Goal: Information Seeking & Learning: Learn about a topic

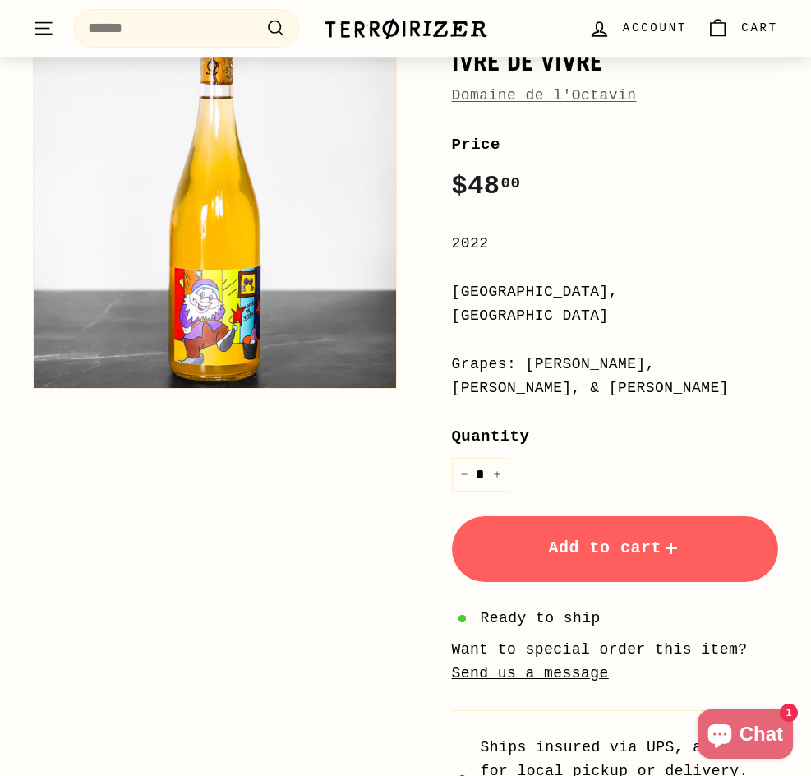
scroll to position [493, 0]
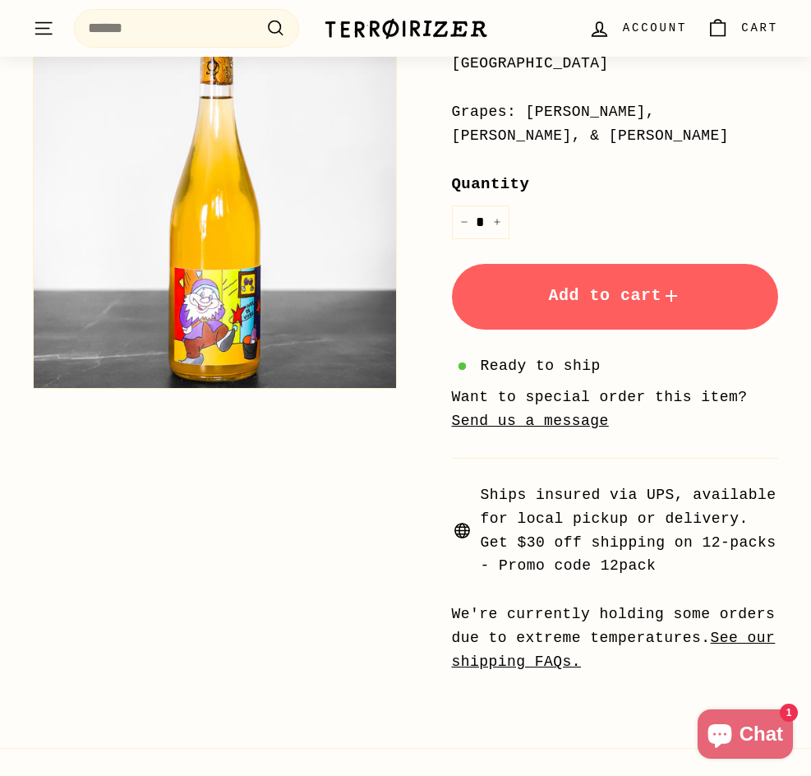
click at [160, 532] on div "Home / Ivre de Vivre Domaine de l'Octavin Price Regular price $48 00 $48.00 / 2…" at bounding box center [396, 206] width 763 height 984
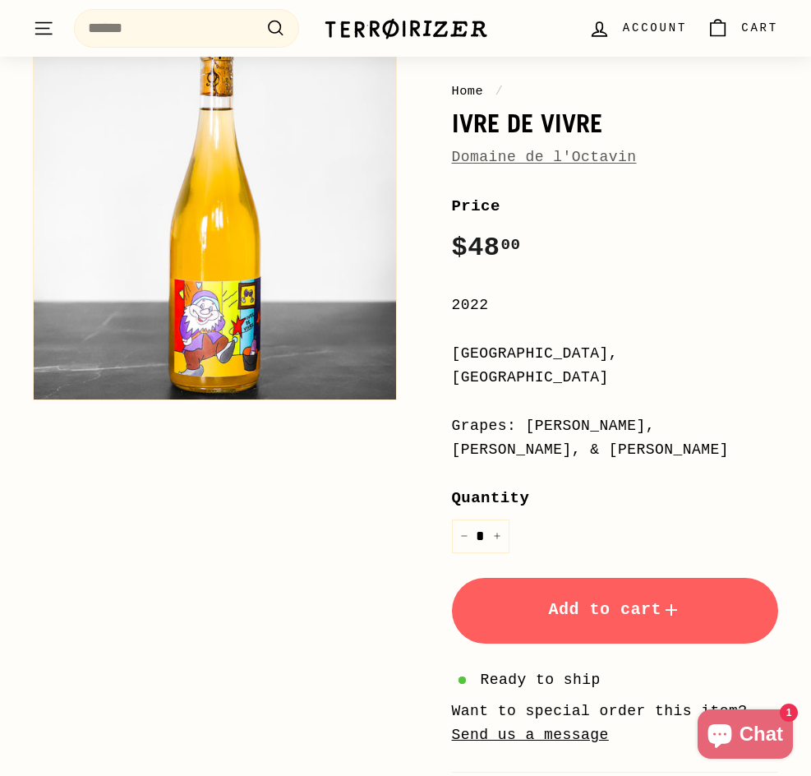
scroll to position [164, 0]
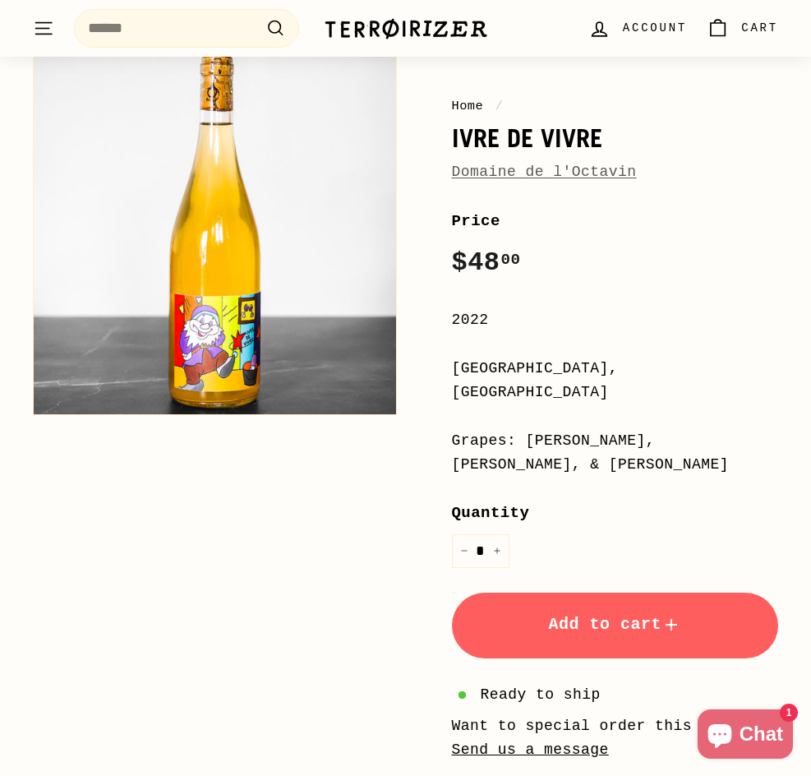
click at [774, 251] on div "Price Regular price $48 00 $48.00 /" at bounding box center [615, 247] width 327 height 76
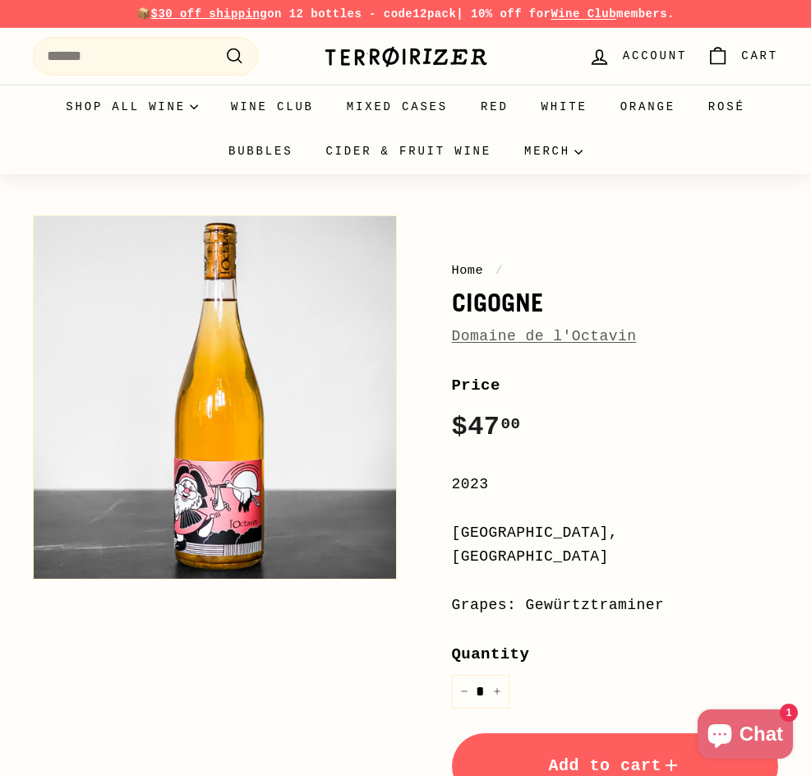
click at [255, 523] on button "Zoom" at bounding box center [215, 397] width 362 height 362
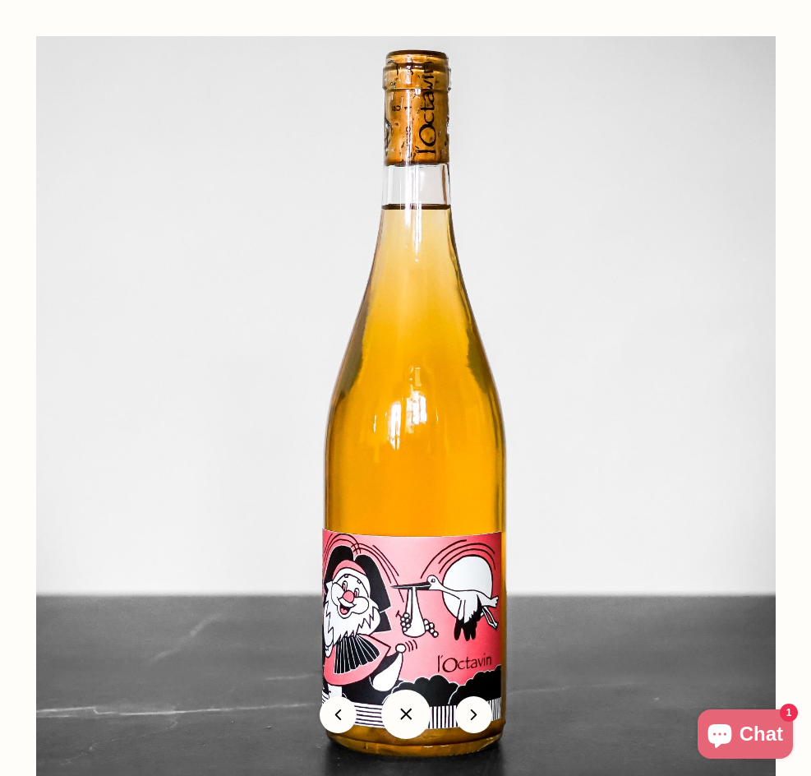
click at [799, 108] on div at bounding box center [441, 424] width 811 height 776
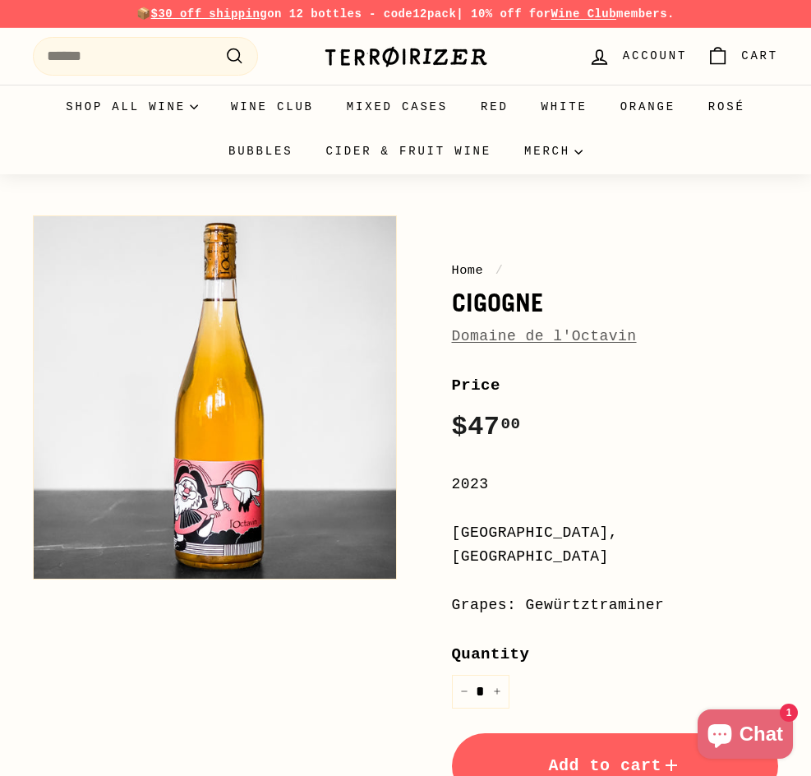
click at [237, 447] on button "Zoom" at bounding box center [215, 397] width 362 height 362
click at [304, 678] on div "Home / Cigogne Domaine de l'Octavin Price Regular price $47 00 $47.00 / 2023 Ju…" at bounding box center [396, 687] width 763 height 961
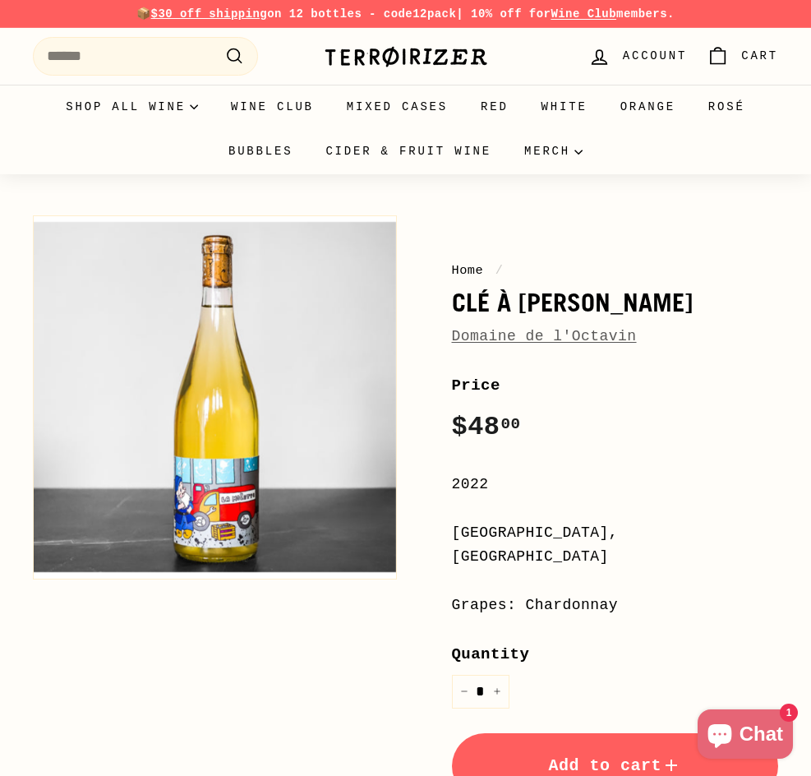
click at [248, 502] on button "Zoom" at bounding box center [215, 397] width 362 height 362
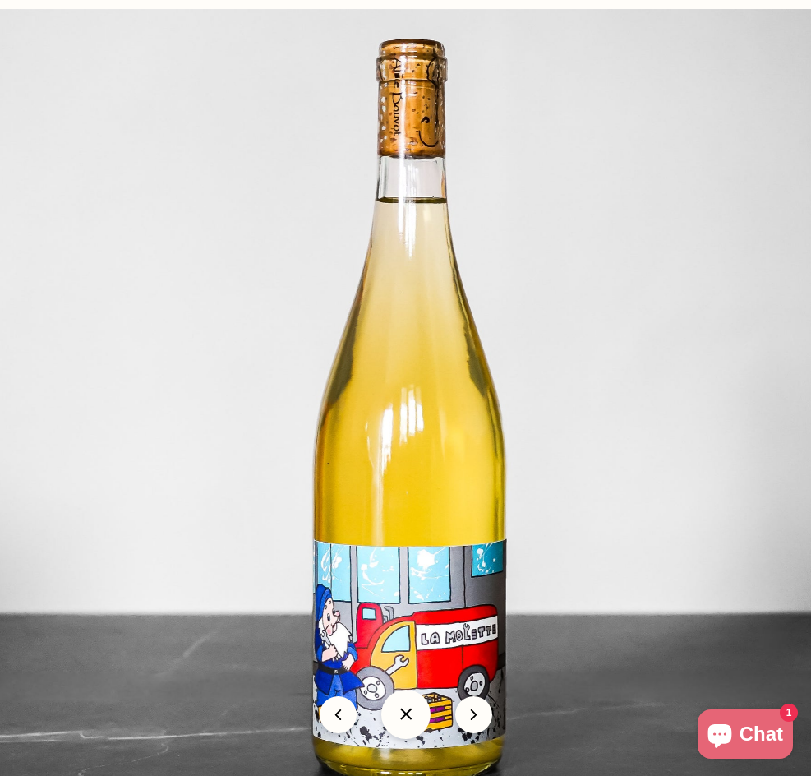
click at [689, 320] on img at bounding box center [406, 406] width 822 height 795
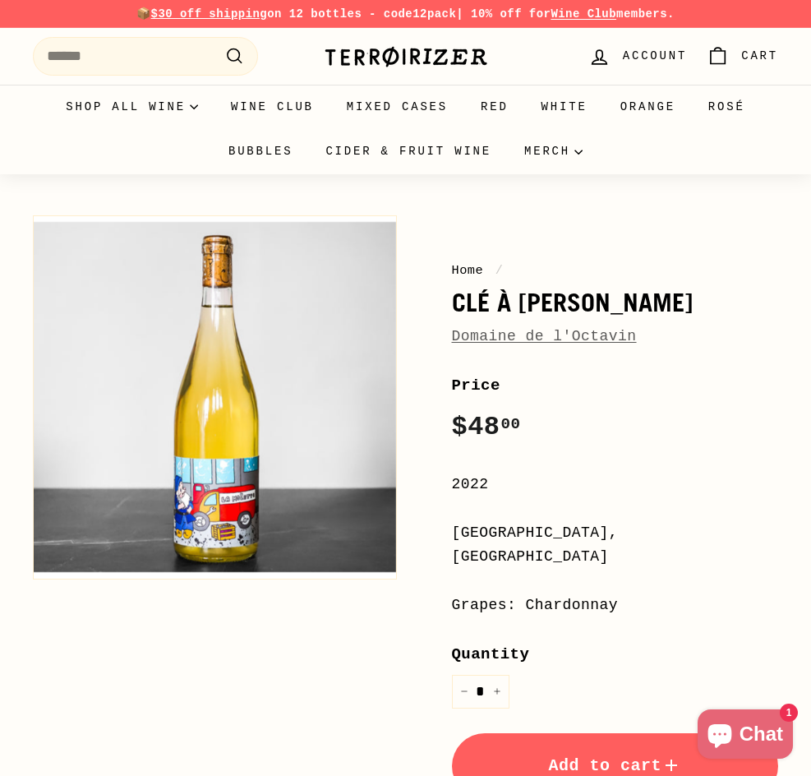
click at [689, 320] on div "Home / Clé à Molette Domaine de l'Octavin" at bounding box center [615, 304] width 327 height 88
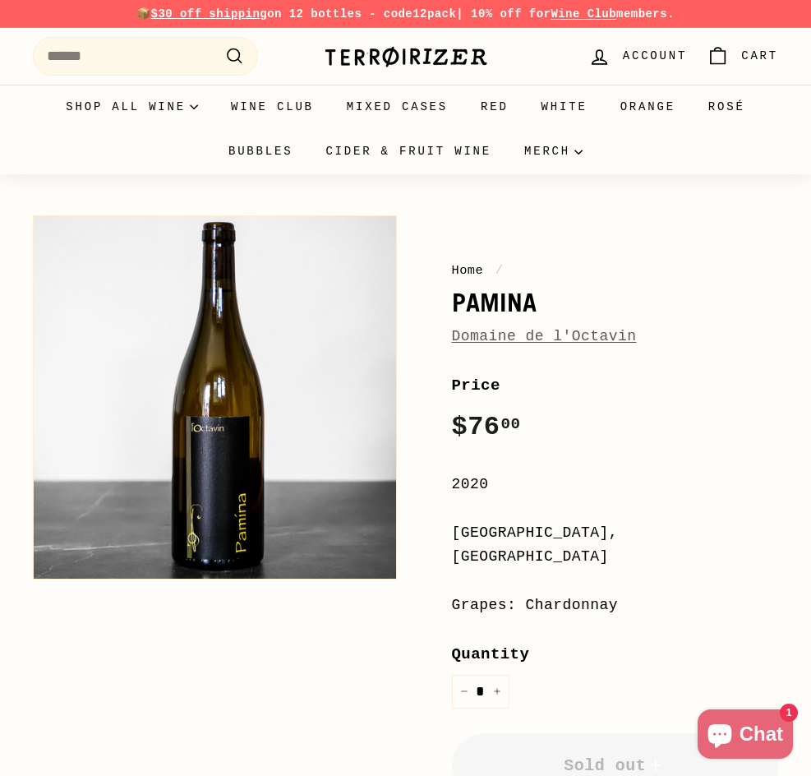
click at [293, 665] on div "Home / Pamina Domaine de l'Octavin Price Regular price $76 00 $76.00 / 2020 Jur…" at bounding box center [396, 671] width 763 height 928
click at [210, 691] on div "Home / Pamina Domaine de l'Octavin Price Regular price $76 00 $76.00 / 2020 Jur…" at bounding box center [396, 671] width 763 height 928
click at [291, 682] on div "Home / Pamina Domaine de l'Octavin Price Regular price $76 00 $76.00 / 2020 Jur…" at bounding box center [396, 671] width 763 height 928
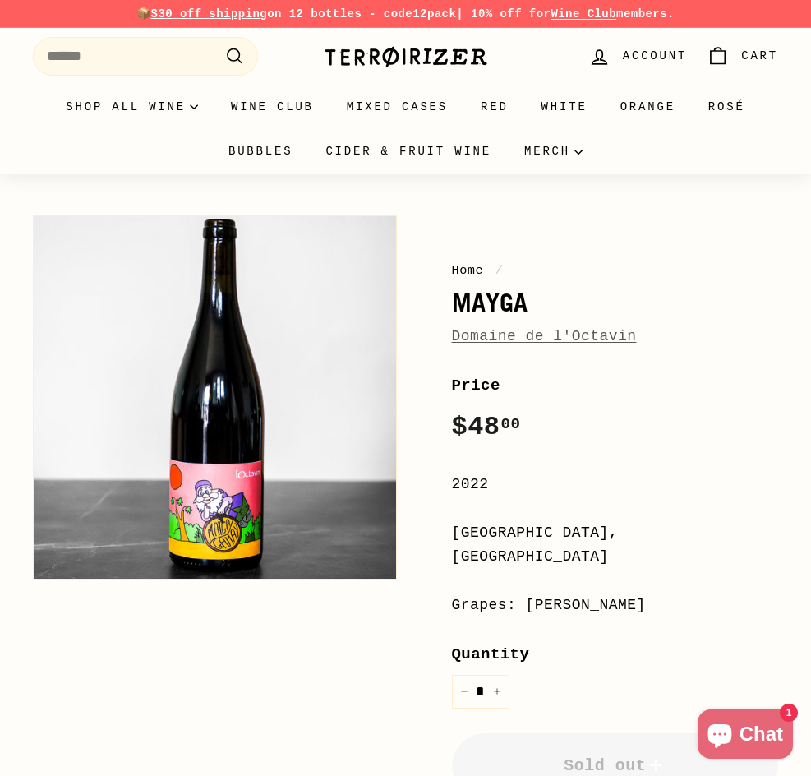
click at [187, 693] on div "Home / Mayga Domaine de l'Octavin Price Regular price $48 00 $48.00 / 2022 [GEO…" at bounding box center [396, 671] width 763 height 928
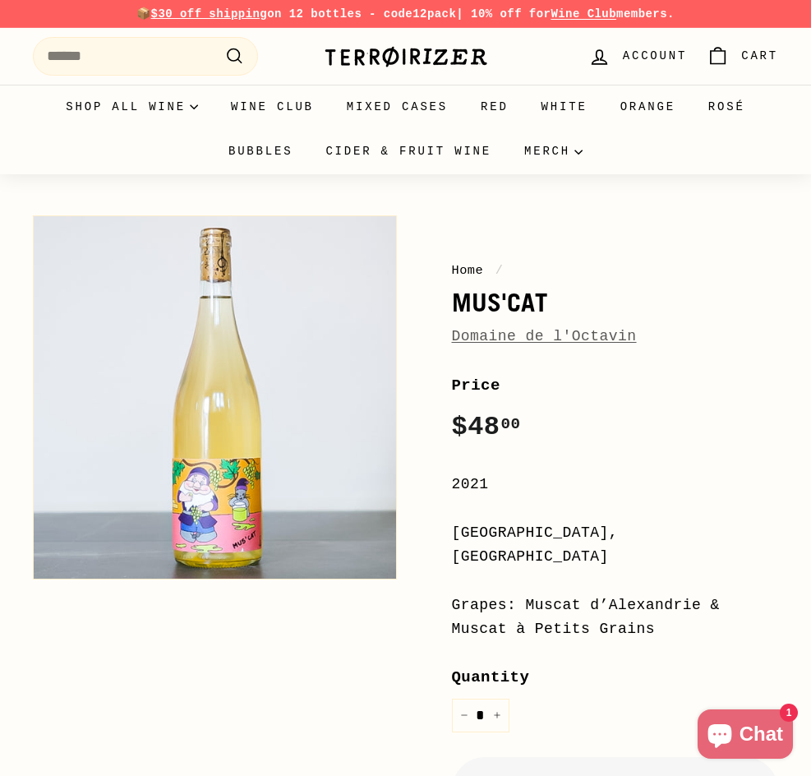
click at [179, 739] on div "Home / MUS'CAT Domaine de l'Octavin Price Regular price $48 00 $48.00 / 2021 Ju…" at bounding box center [396, 683] width 763 height 952
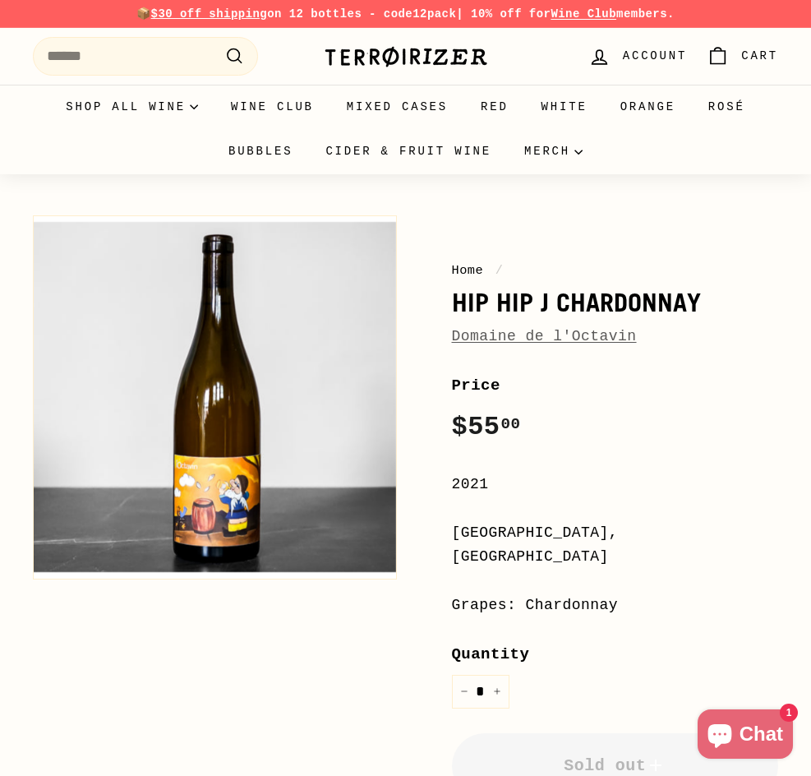
click at [199, 517] on img at bounding box center [215, 397] width 362 height 362
click at [143, 664] on div "Home / Hip Hip J Chardonnay Domaine de l'Octavin Price Regular price $55 00 $55…" at bounding box center [396, 671] width 763 height 928
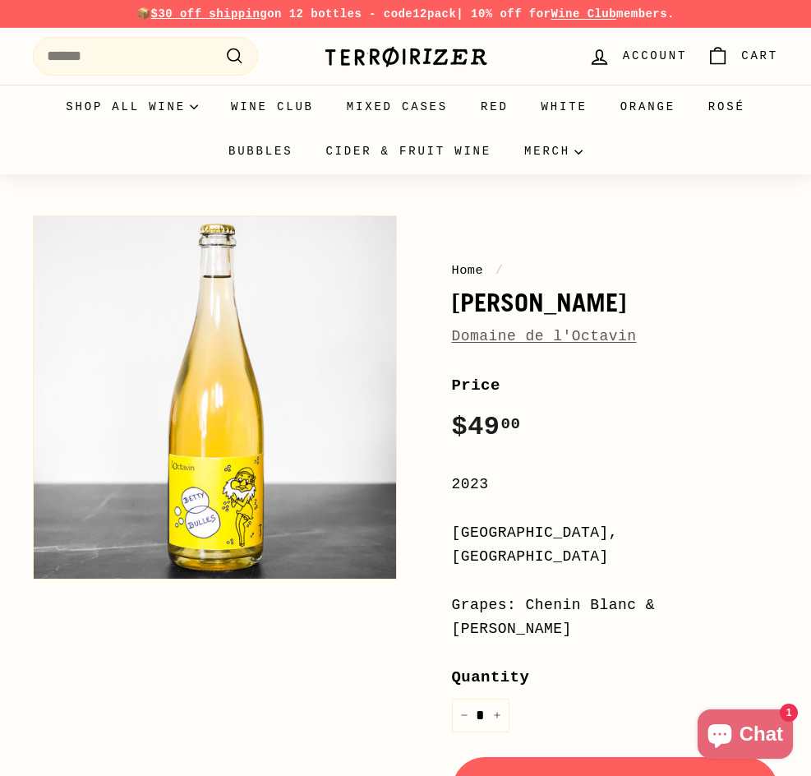
click at [137, 716] on div "Home / [PERSON_NAME] Domaine de l'Octavin Price Regular price $49 00 $49.00 / 2…" at bounding box center [396, 699] width 763 height 984
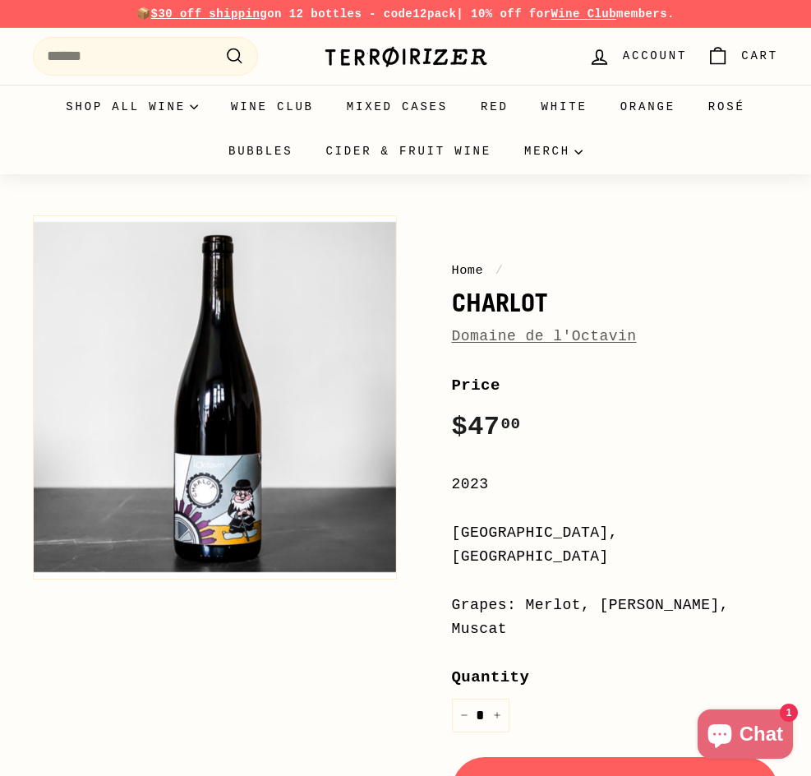
click at [301, 715] on div "Home / Charlot Domaine de l'Octavin Price Regular price $47 00 $47.00 / 2023 Ju…" at bounding box center [396, 699] width 763 height 984
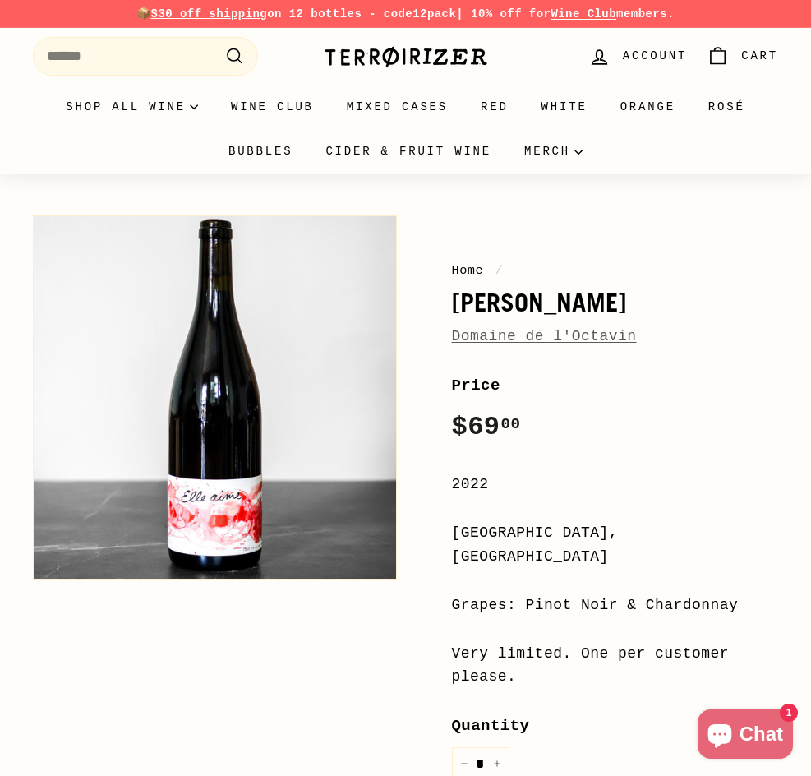
click at [111, 692] on div "Home / Elle Aime Domaine de l'Octavin Price Regular price $69 00 $69.00 / 2022 …" at bounding box center [396, 707] width 763 height 1001
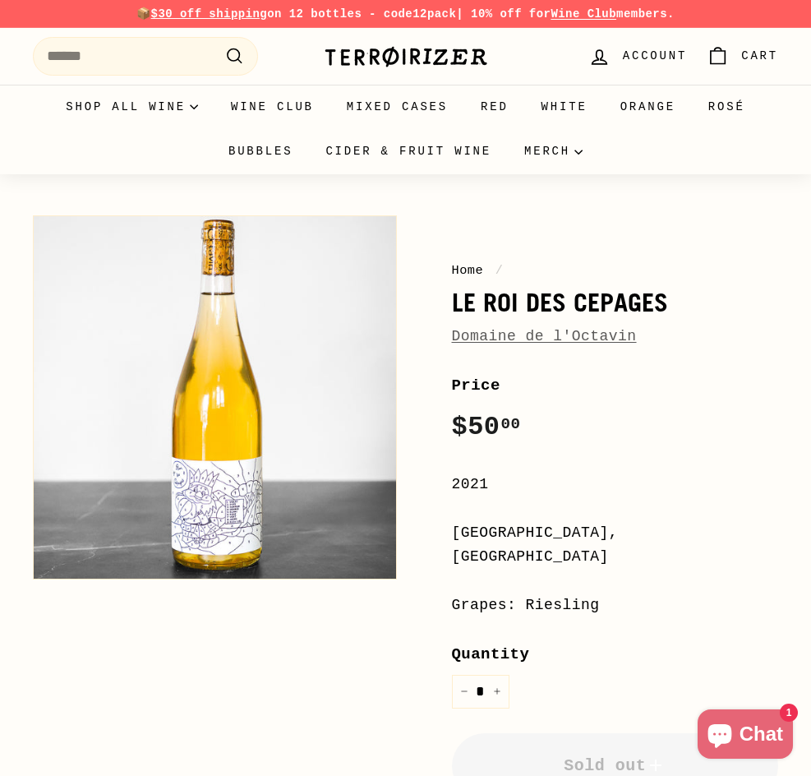
click at [662, 435] on div "Price Regular price $50 00 $50.00 /" at bounding box center [615, 411] width 327 height 76
drag, startPoint x: 521, startPoint y: 579, endPoint x: 591, endPoint y: 583, distance: 70.0
click at [591, 593] on div "Grapes: Riesling" at bounding box center [615, 605] width 327 height 24
copy div "Riesling"
click at [212, 657] on div "Home / Le Roi des Cepages Domaine de l'Octavin Price Regular price $50 00 $50.0…" at bounding box center [396, 671] width 763 height 928
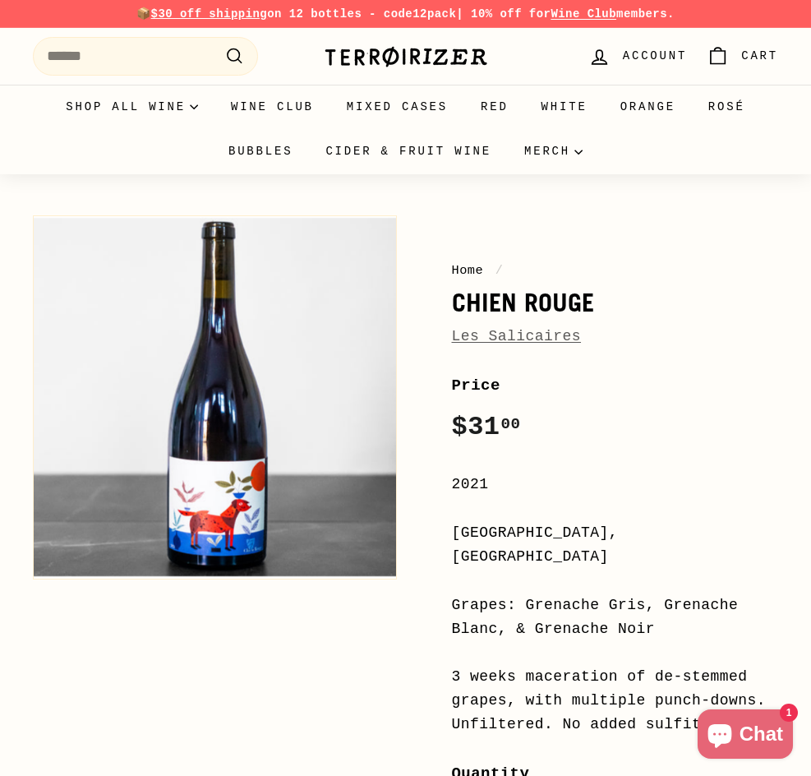
click at [74, 660] on div "Home / Chien Rouge Les Salicaires Price Regular price $31 00 $31.00 / 2021 Lang…" at bounding box center [396, 731] width 763 height 1048
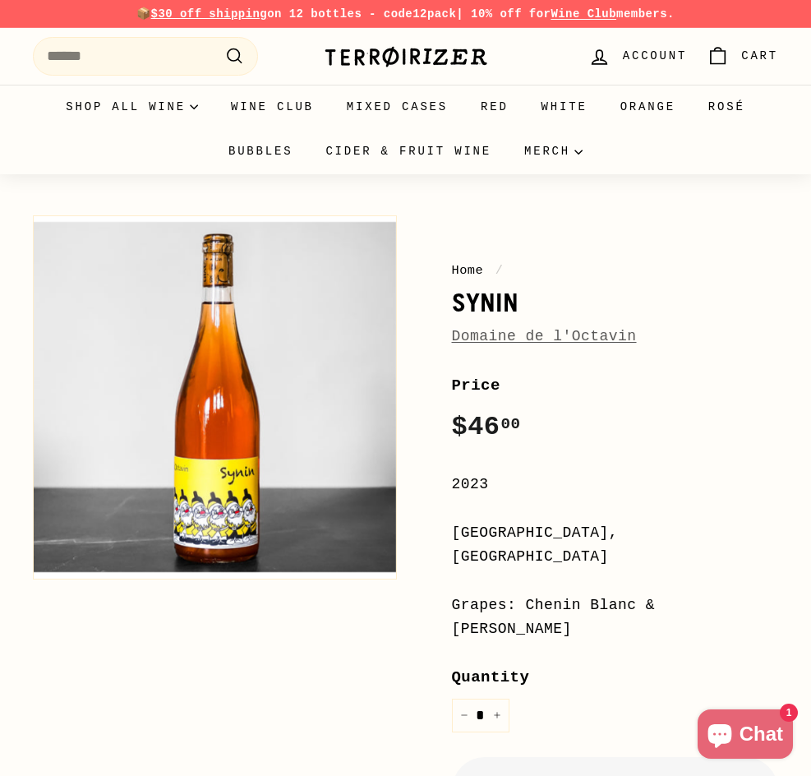
click at [189, 677] on div "Home / Synin Domaine de l'Octavin Price Regular price $46 00 $46.00 / 2023 [GEO…" at bounding box center [396, 683] width 763 height 952
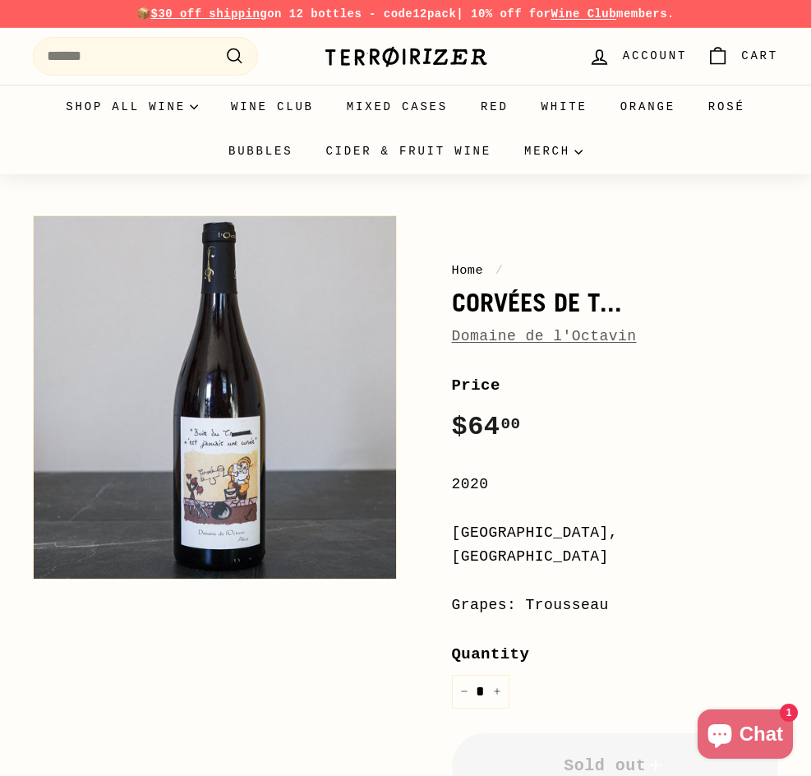
click at [79, 682] on div "Home / Corvées de T... Domaine de l'Octavin Price Regular price $64 00 $64.00 /…" at bounding box center [396, 671] width 763 height 928
click at [274, 610] on div "Home / Corvées de T... Domaine de l'Octavin Price Regular price $64 00 $64.00 /…" at bounding box center [396, 671] width 763 height 928
click at [177, 654] on div "Home / Corvées de T... Domaine de l'Octavin Price Regular price $64 00 $64.00 /…" at bounding box center [396, 671] width 763 height 928
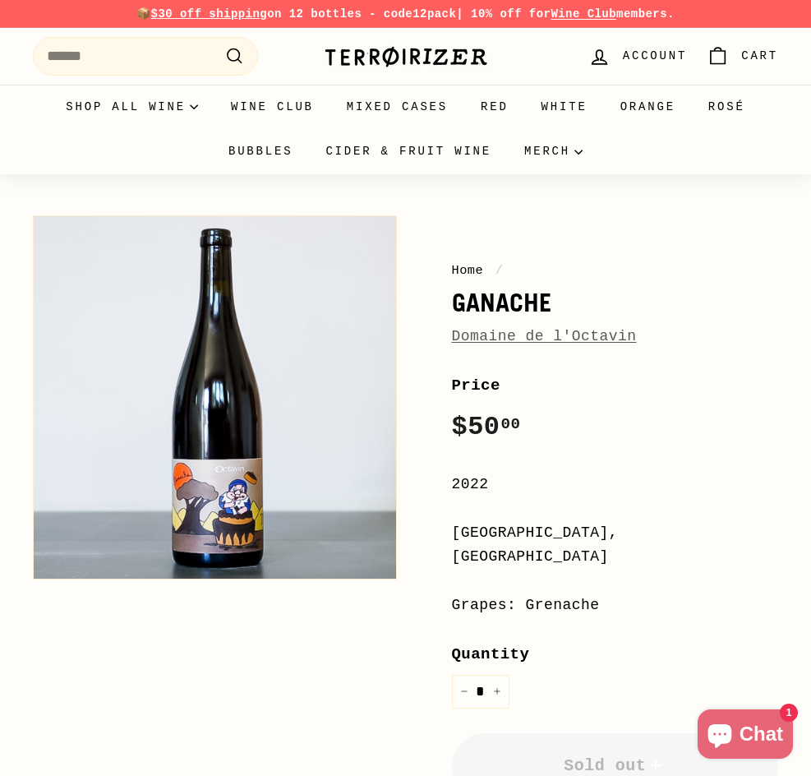
click at [215, 674] on div "Home / Ganache Domaine de l'Octavin Price Regular price $50 00 $50.00 / 2022 [G…" at bounding box center [396, 671] width 763 height 928
drag, startPoint x: 518, startPoint y: 583, endPoint x: 611, endPoint y: 583, distance: 92.9
click at [611, 593] on div "Grapes: Grenache" at bounding box center [615, 605] width 327 height 24
copy div "Grenache"
click at [223, 661] on div "Home / Ganache Domaine de l'Octavin Price Regular price $50 00 $50.00 / 2022 Ju…" at bounding box center [396, 671] width 763 height 928
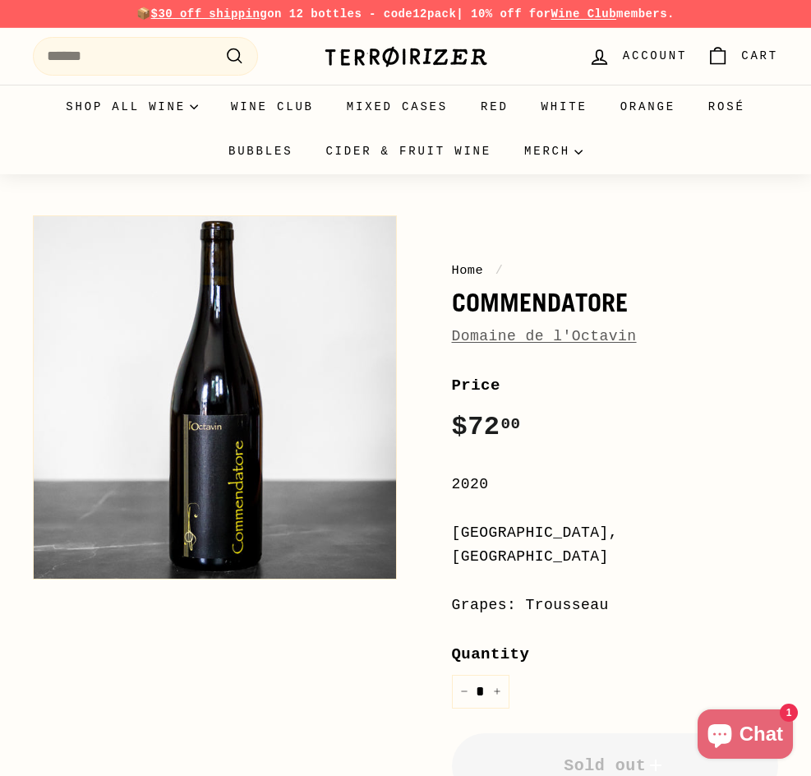
click at [221, 698] on div "Home / Commendatore Domaine de l'Octavin Price Regular price $72 00 $72.00 / 20…" at bounding box center [396, 671] width 763 height 928
click at [223, 661] on div "Home / Commendatore Domaine de l'Octavin Price Regular price $72 00 $72.00 / 20…" at bounding box center [396, 671] width 763 height 928
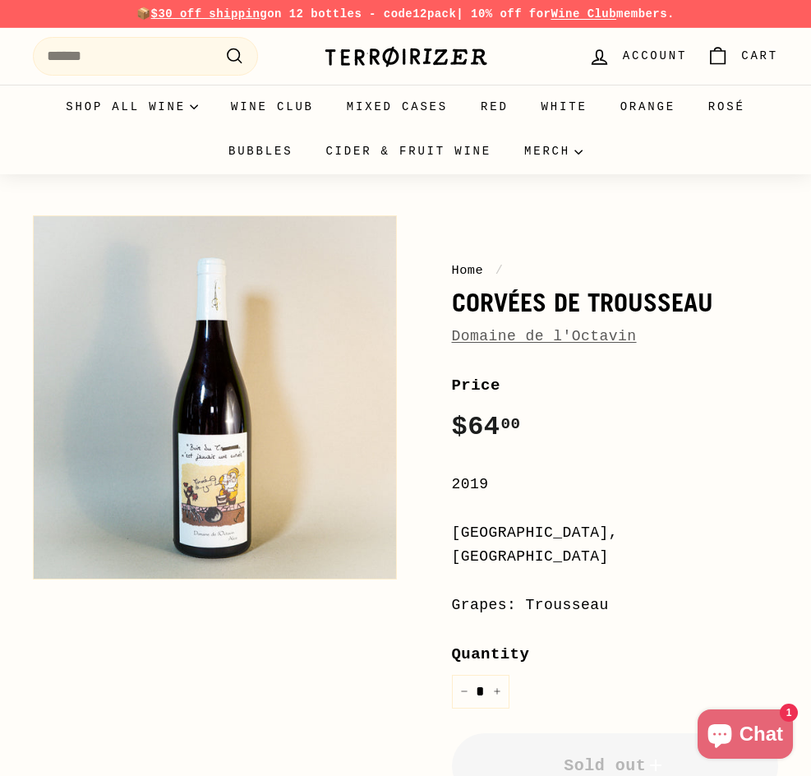
click at [79, 682] on div "Home / Corvées de Trousseau Domaine de l'Octavin Price Regular price $64 00 $64…" at bounding box center [396, 671] width 763 height 928
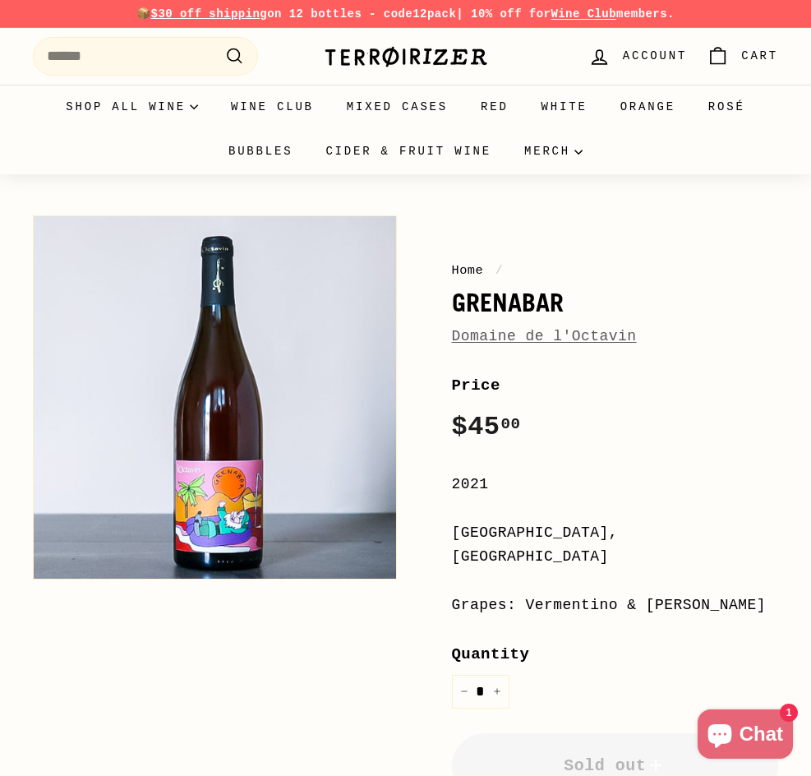
click at [138, 675] on div "Home / Grenabar Domaine de l'Octavin Price Regular price $45 00 $45.00 / 2021 J…" at bounding box center [396, 671] width 763 height 928
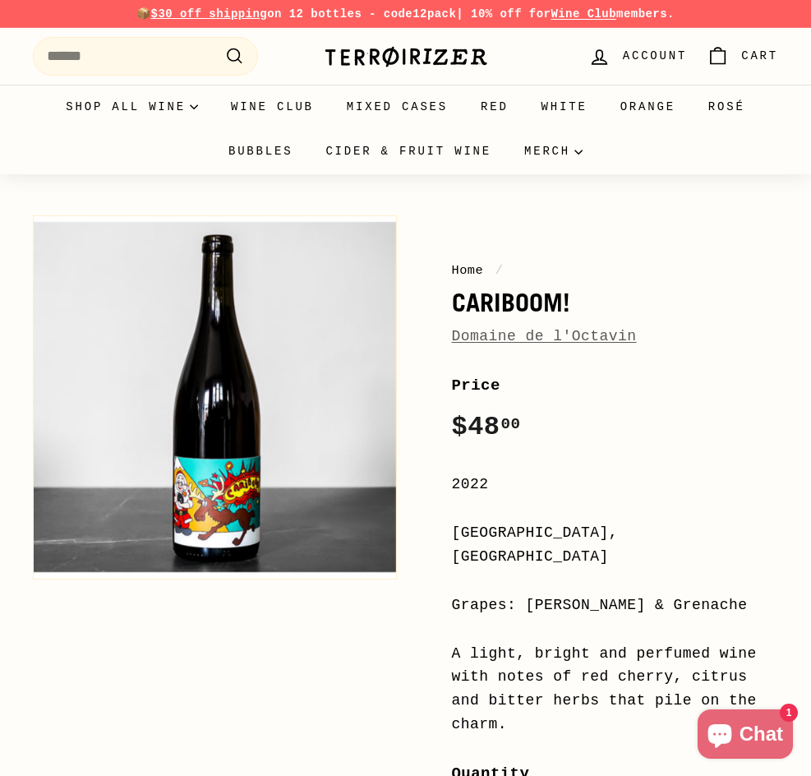
click at [156, 644] on div "Home / Cariboom! Domaine de l'Octavin Price Regular price $48 00 $48.00 / 2022 …" at bounding box center [396, 731] width 763 height 1048
